Goal: Information Seeking & Learning: Learn about a topic

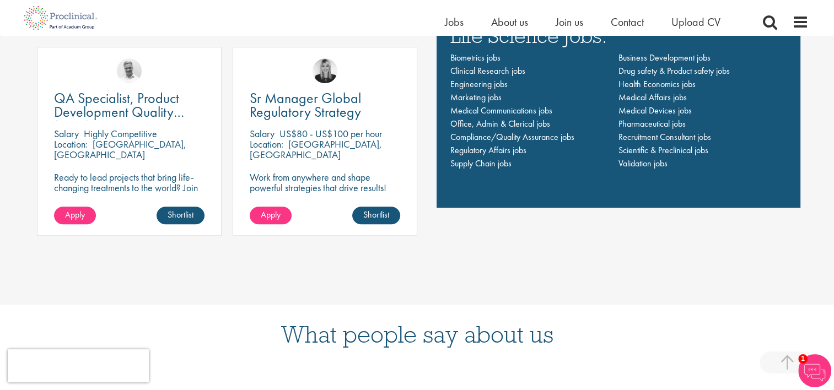
scroll to position [874, 0]
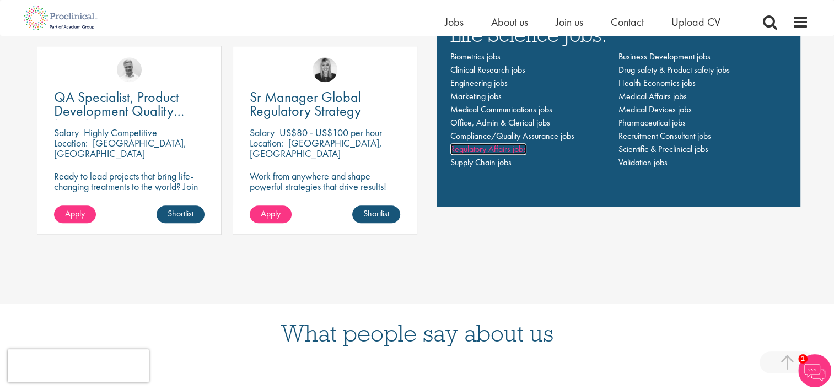
click at [500, 149] on span "Regulatory Affairs jobs" at bounding box center [488, 149] width 76 height 12
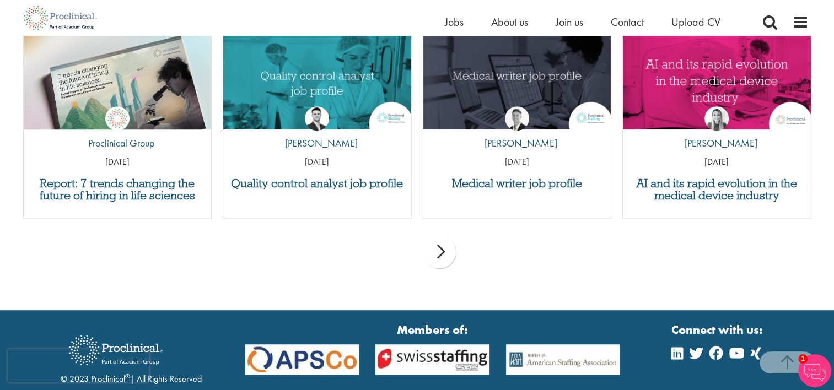
scroll to position [624, 0]
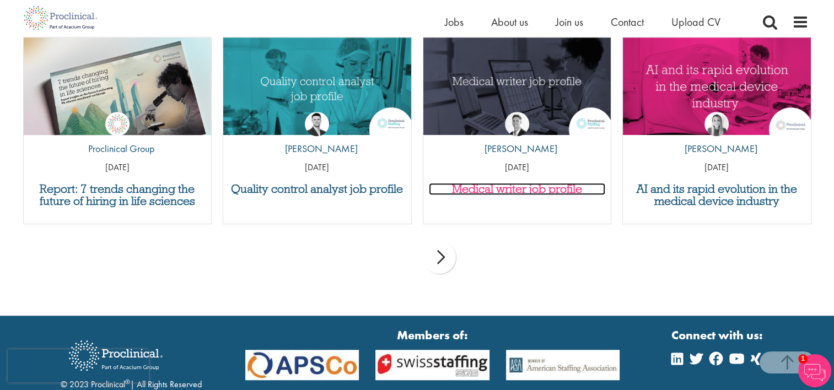
click at [512, 194] on h3 "Medical writer job profile" at bounding box center [517, 189] width 177 height 12
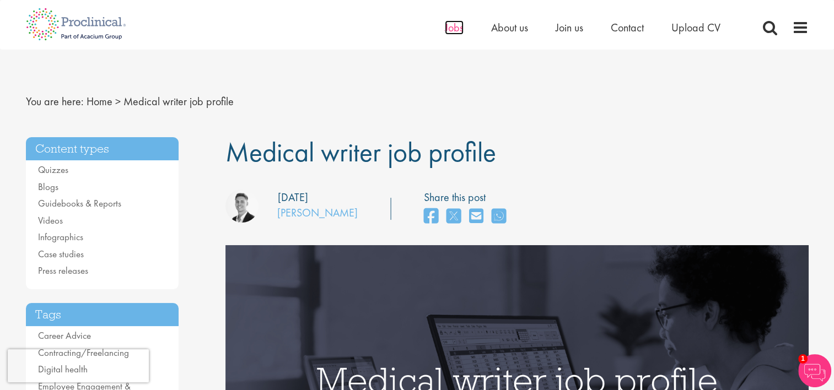
click at [455, 28] on span "Jobs" at bounding box center [454, 27] width 19 height 14
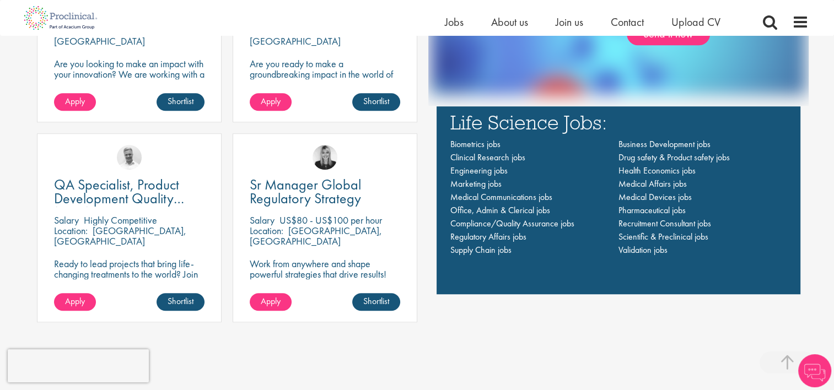
scroll to position [789, 0]
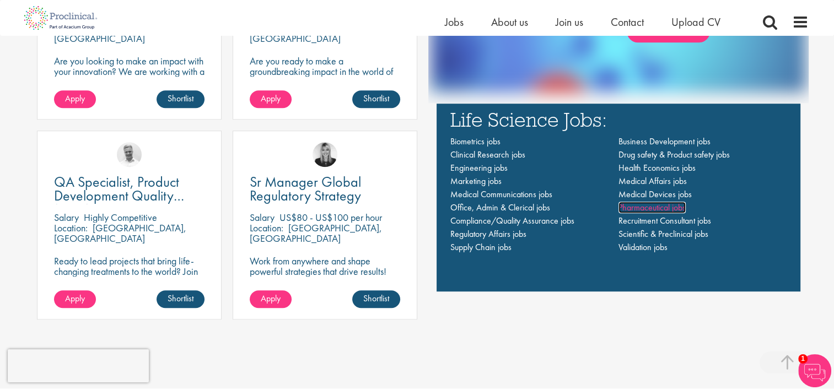
click at [633, 207] on span "Pharmaceutical jobs" at bounding box center [651, 208] width 67 height 12
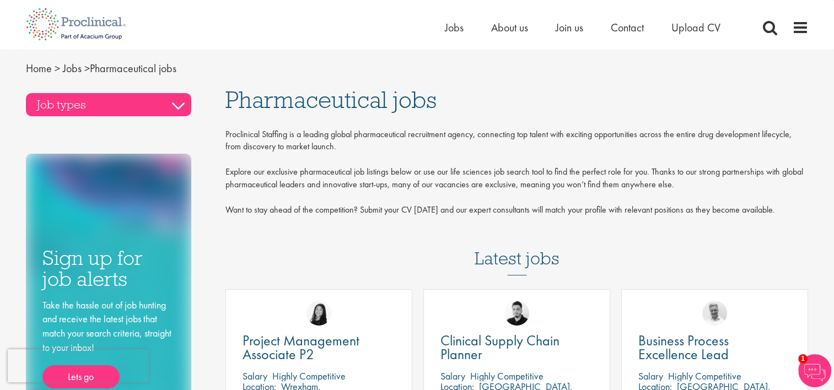
click at [169, 106] on h3 "Job types" at bounding box center [108, 104] width 165 height 23
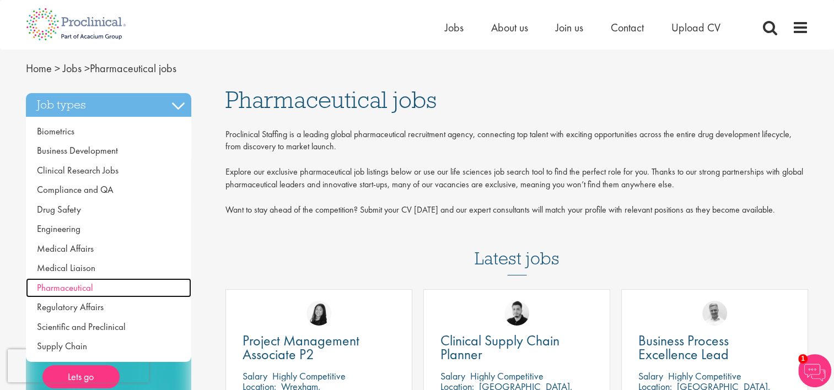
click at [63, 286] on span "Pharmaceutical" at bounding box center [65, 288] width 56 height 12
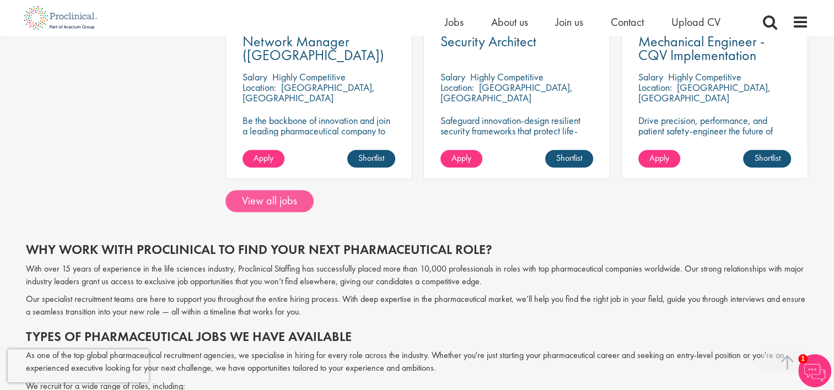
scroll to position [886, 0]
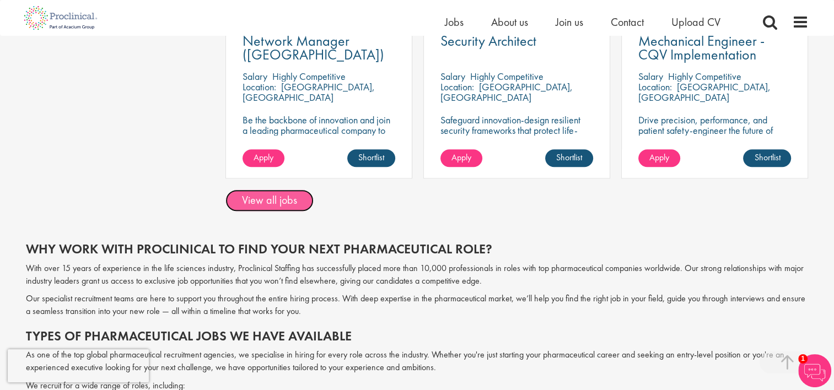
click at [284, 199] on link "View all jobs" at bounding box center [269, 201] width 88 height 22
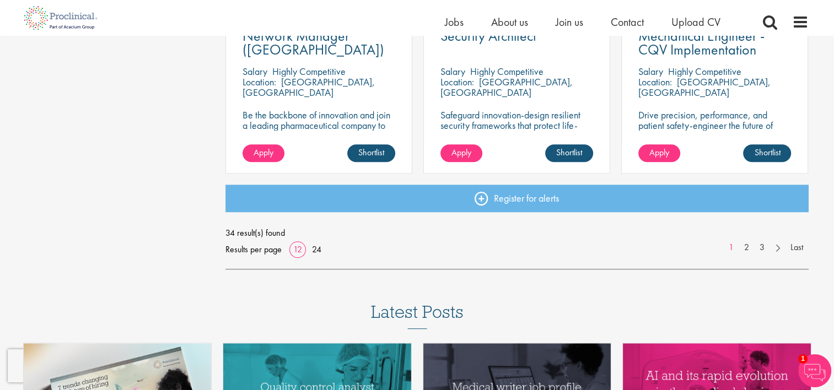
scroll to position [866, 0]
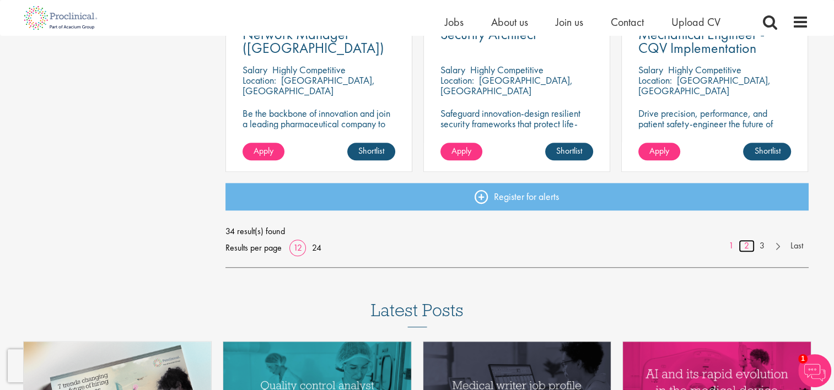
click at [748, 244] on link "2" at bounding box center [746, 246] width 16 height 13
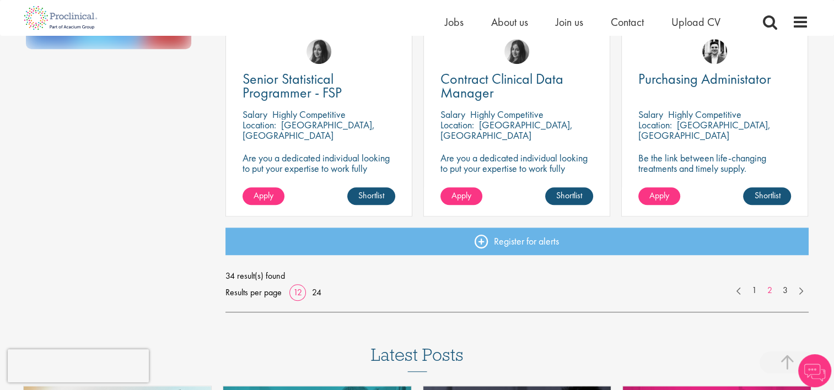
scroll to position [822, 0]
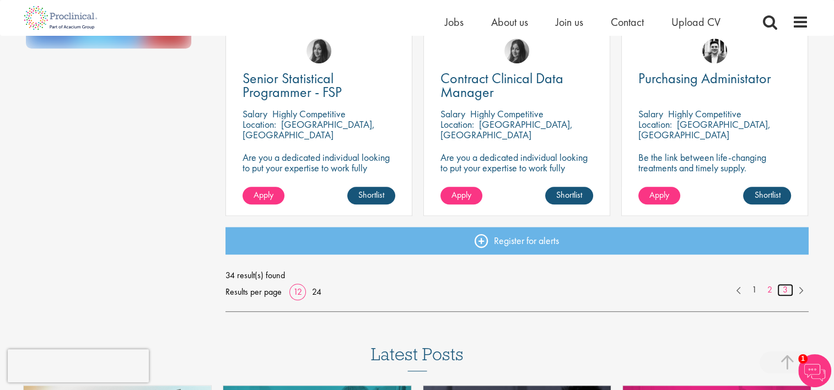
click at [785, 290] on link "3" at bounding box center [785, 290] width 16 height 13
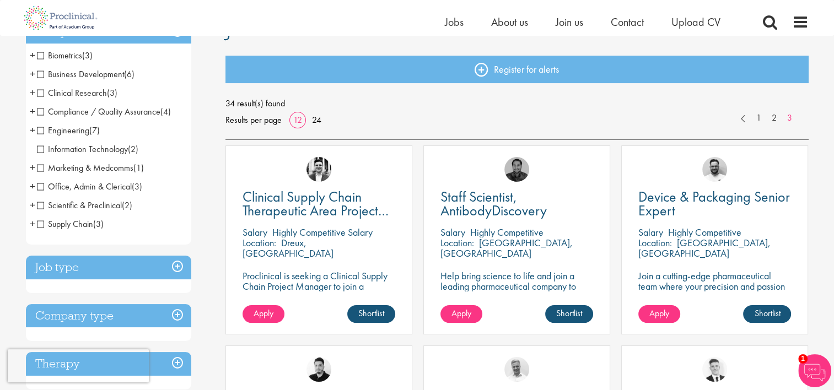
scroll to position [116, 0]
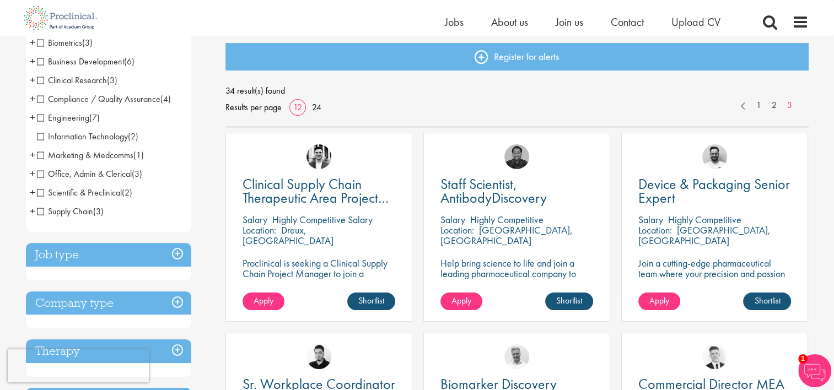
click at [181, 251] on h3 "Job type" at bounding box center [108, 255] width 165 height 24
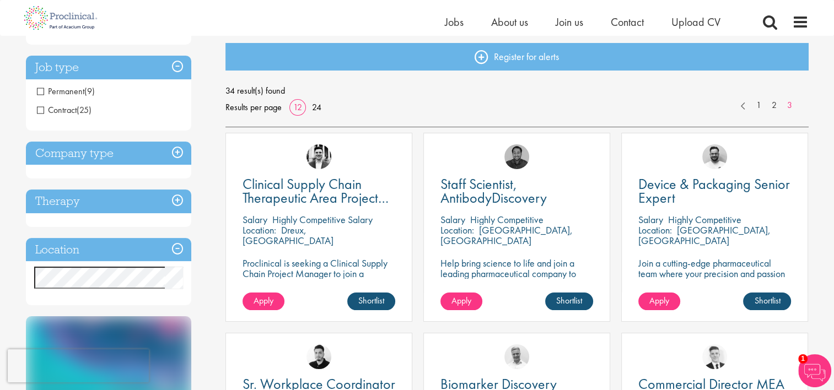
click at [179, 151] on h3 "Company type" at bounding box center [108, 154] width 165 height 24
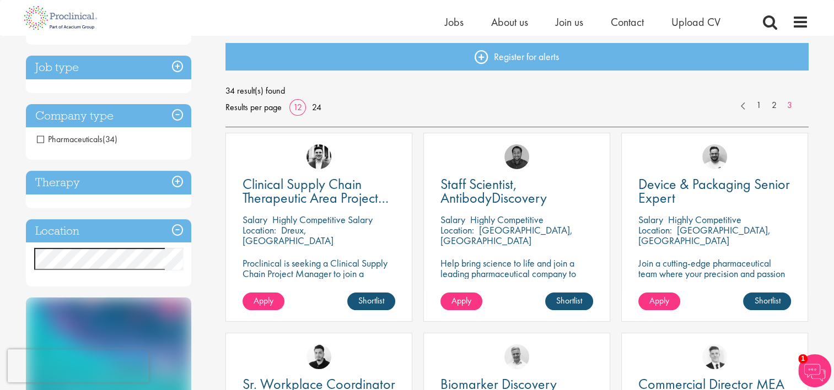
click at [177, 186] on h3 "Therapy" at bounding box center [108, 183] width 165 height 24
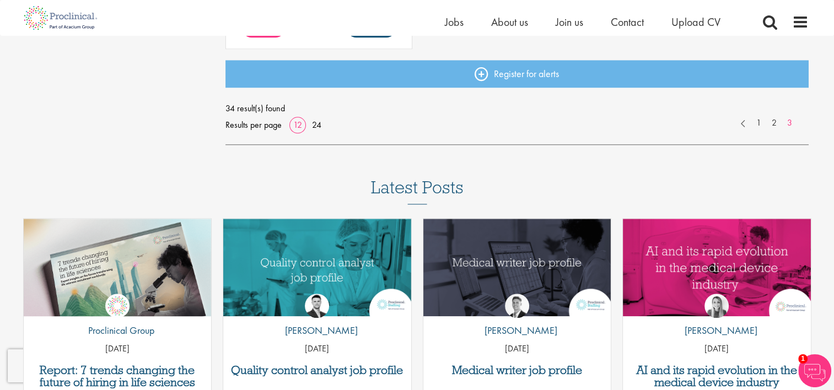
scroll to position [990, 0]
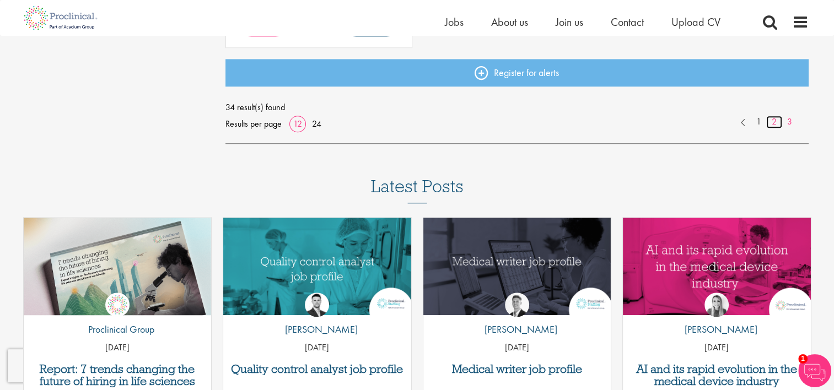
click at [776, 121] on link "2" at bounding box center [774, 122] width 16 height 13
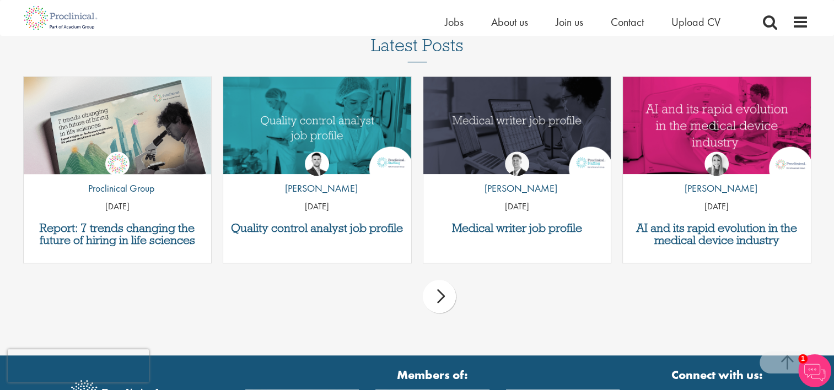
scroll to position [1168, 0]
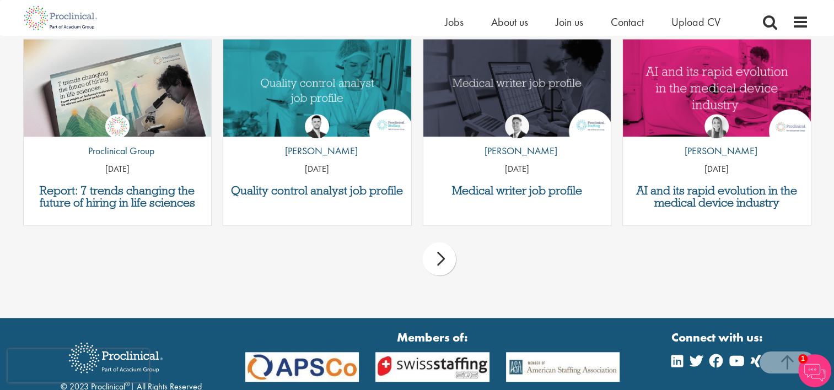
click at [543, 184] on div "Medical writer job profile by George Watson 01 Jul 25" at bounding box center [517, 132] width 189 height 187
click at [507, 196] on h3 "Medical writer job profile" at bounding box center [517, 191] width 177 height 12
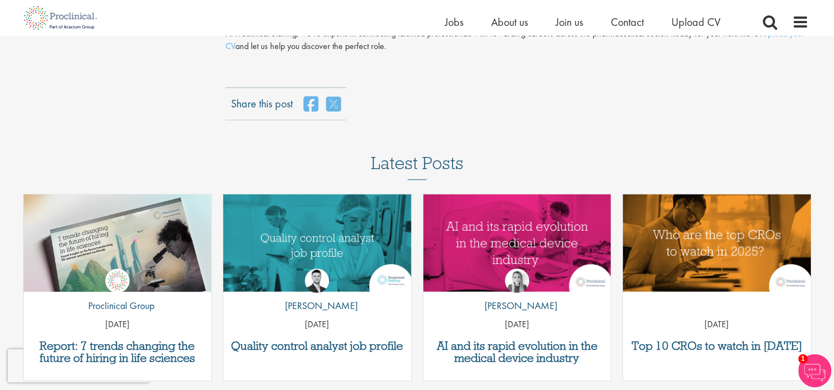
scroll to position [2348, 0]
